Goal: Find contact information: Find contact information

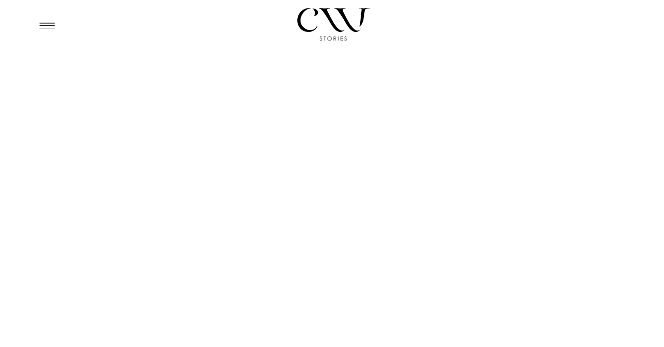
click at [52, 26] on icon at bounding box center [47, 26] width 23 height 22
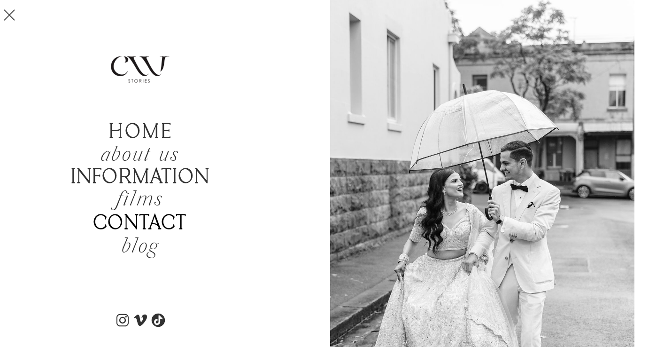
click at [137, 222] on b "Contact" at bounding box center [140, 223] width 94 height 24
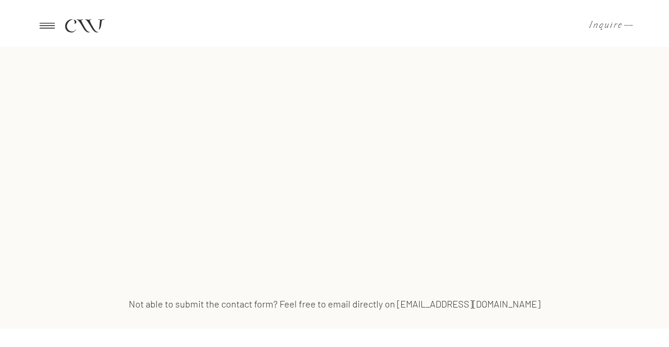
scroll to position [681, 0]
